Goal: Information Seeking & Learning: Learn about a topic

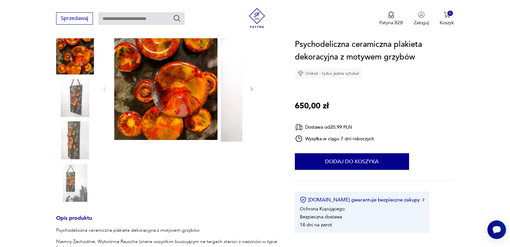
click at [78, 107] on img at bounding box center [75, 98] width 38 height 38
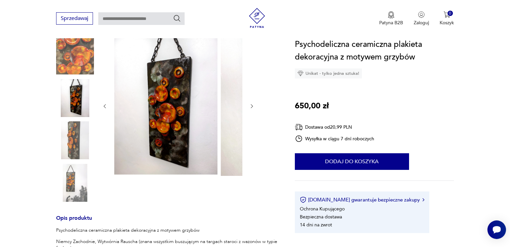
click at [76, 151] on img at bounding box center [75, 140] width 38 height 38
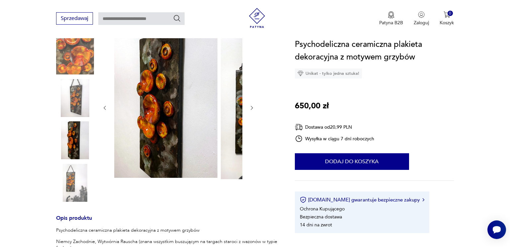
click at [70, 188] on img at bounding box center [75, 183] width 38 height 38
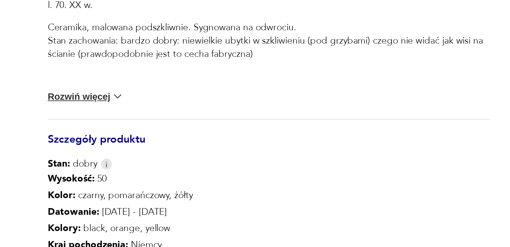
scroll to position [203, 0]
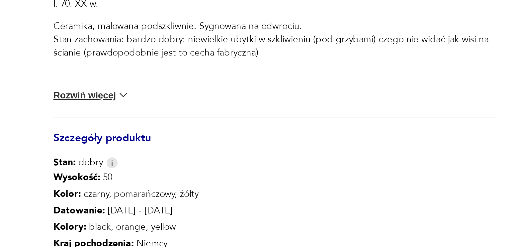
click at [91, 174] on button "Rozwiń więcej" at bounding box center [75, 170] width 39 height 7
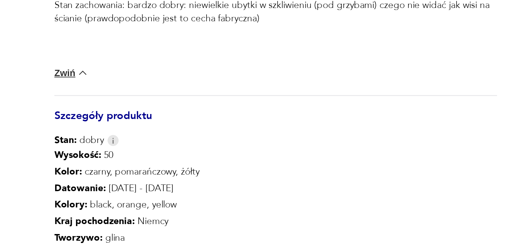
scroll to position [223, 0]
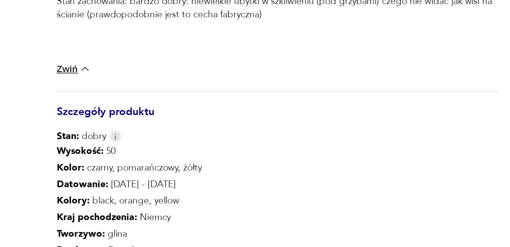
click at [200, 194] on div "Stan: dobry" at bounding box center [167, 191] width 223 height 7
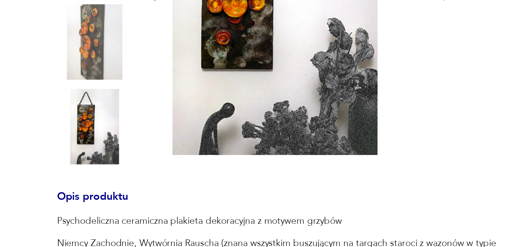
scroll to position [84, 0]
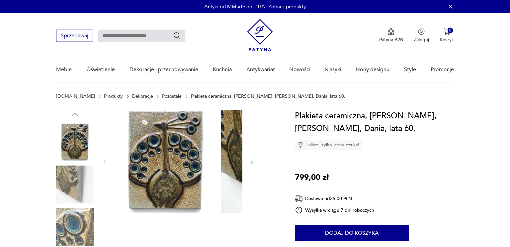
click at [438, 215] on div "Plakieta ceramiczna, [PERSON_NAME], [PERSON_NAME], Dania, lata 60. Unikat - tyl…" at bounding box center [374, 207] width 159 height 195
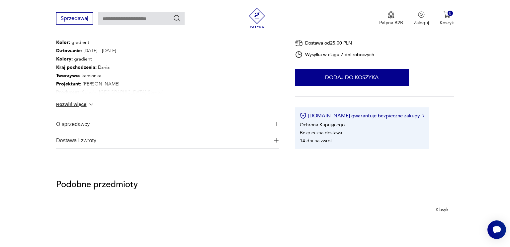
scroll to position [417, 0]
